Goal: Information Seeking & Learning: Learn about a topic

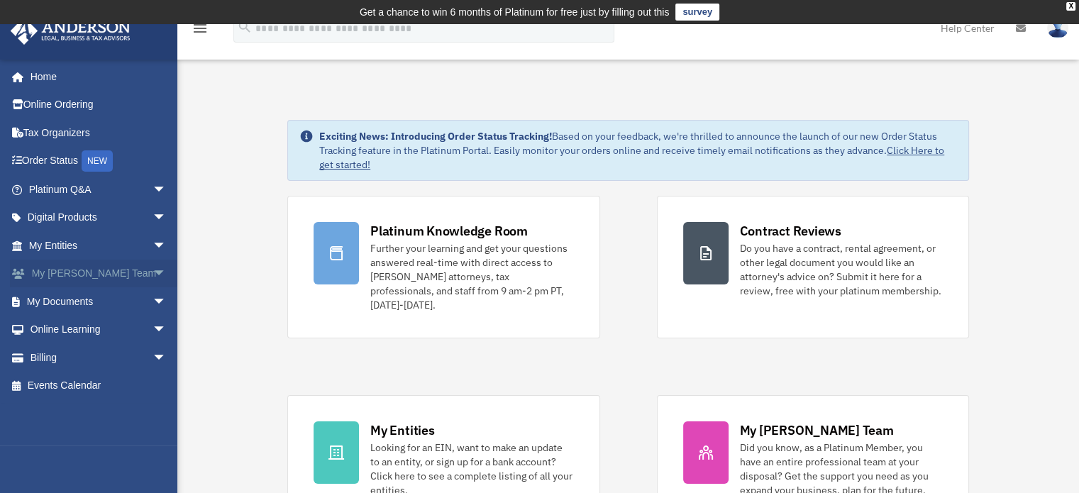
click at [153, 272] on span "arrow_drop_down" at bounding box center [167, 274] width 28 height 29
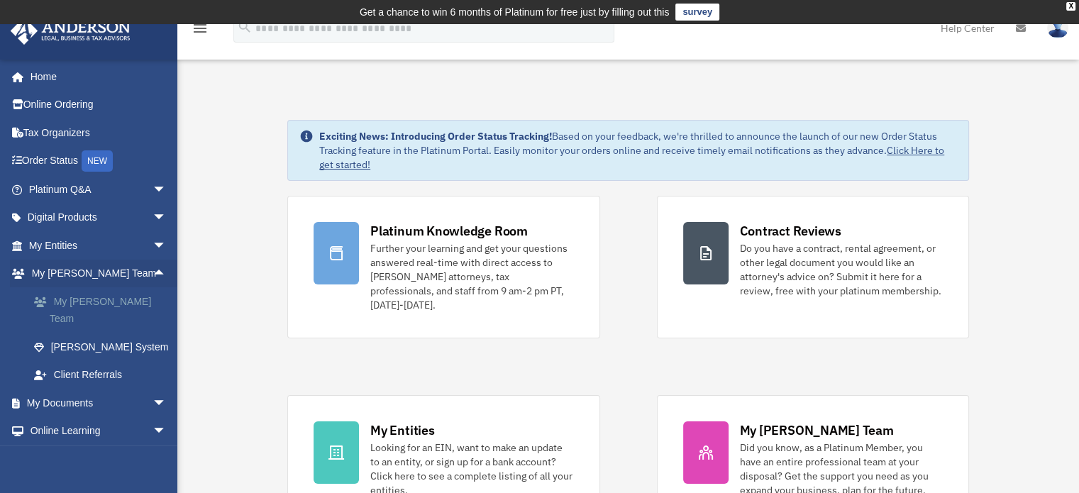
click at [113, 294] on link "My [PERSON_NAME] Team" at bounding box center [104, 309] width 168 height 45
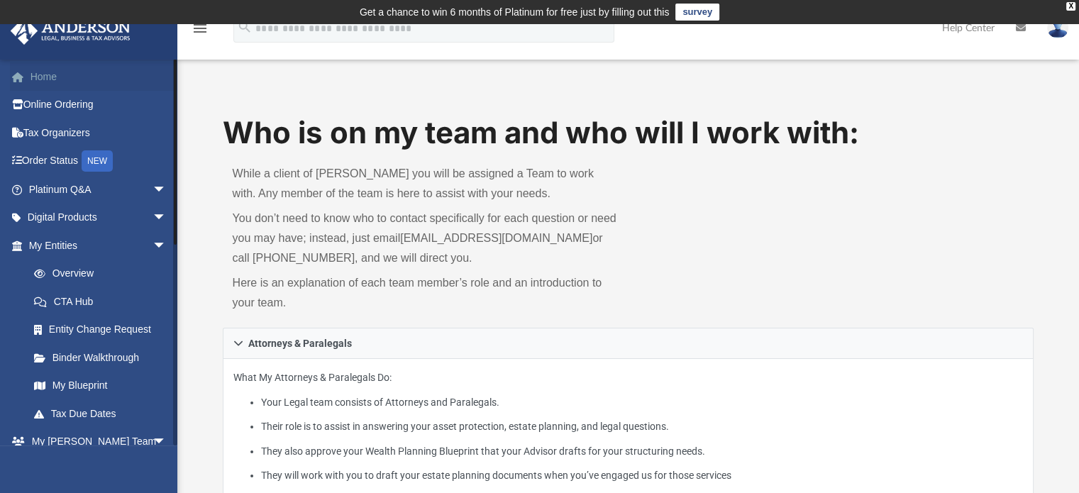
click at [40, 77] on link "Home" at bounding box center [99, 76] width 178 height 28
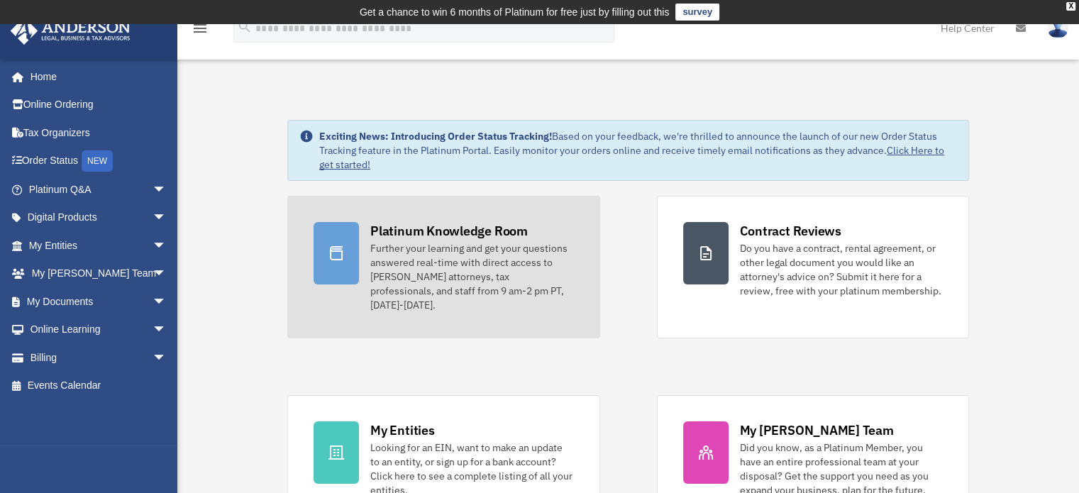
click at [451, 269] on div "Further your learning and get your questions answered real-time with direct acc…" at bounding box center [471, 276] width 203 height 71
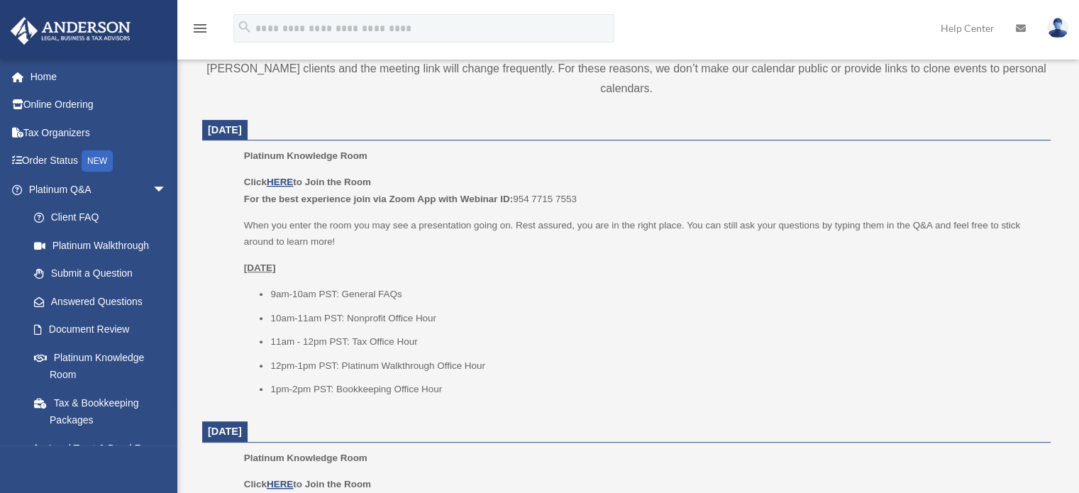
scroll to position [555, 0]
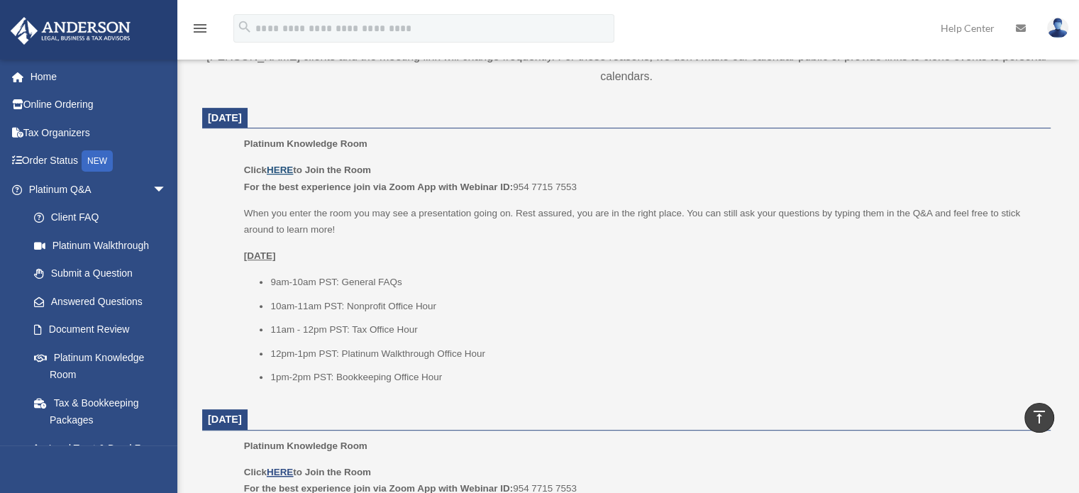
click at [278, 170] on u "HERE" at bounding box center [280, 170] width 26 height 11
